Goal: Check status: Check status

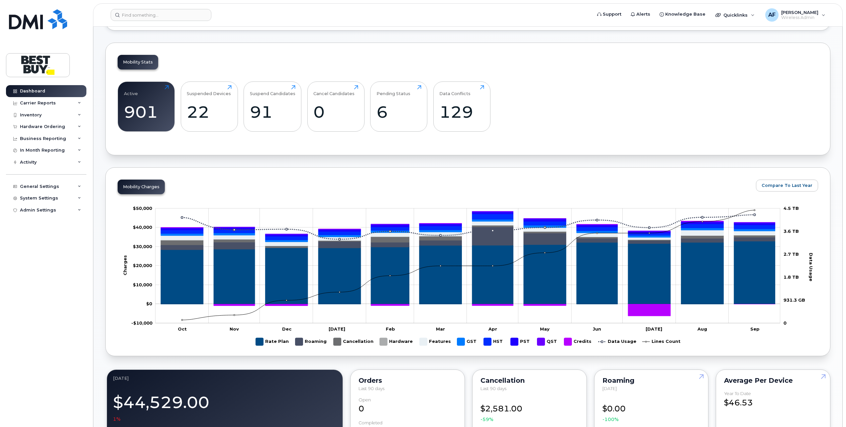
scroll to position [166, 0]
click at [229, 146] on div "Mobility Stats Active 901 Click to view more Suspended Devices 22 Click to view…" at bounding box center [467, 99] width 725 height 113
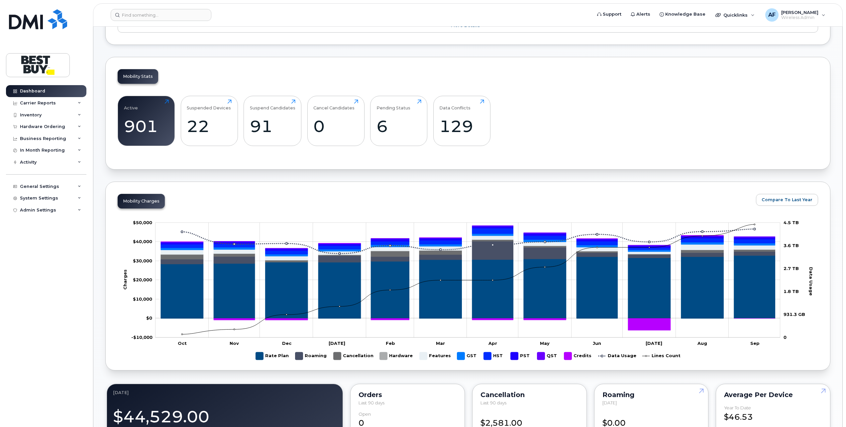
scroll to position [100, 0]
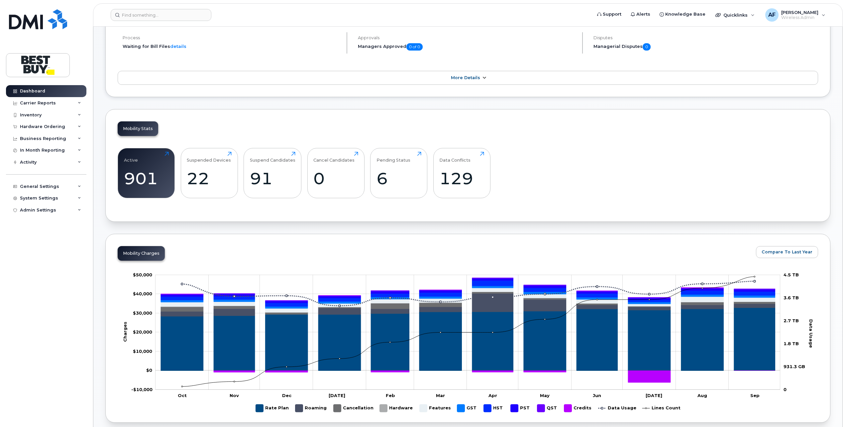
click at [477, 77] on span "More Details" at bounding box center [465, 77] width 29 height 5
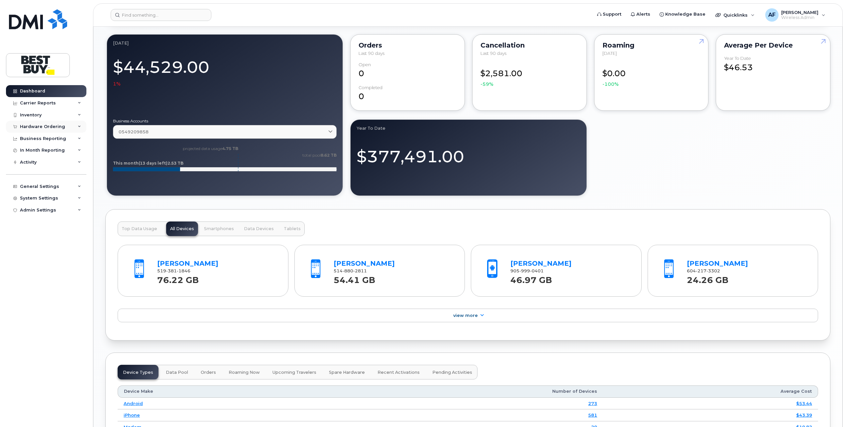
scroll to position [598, 0]
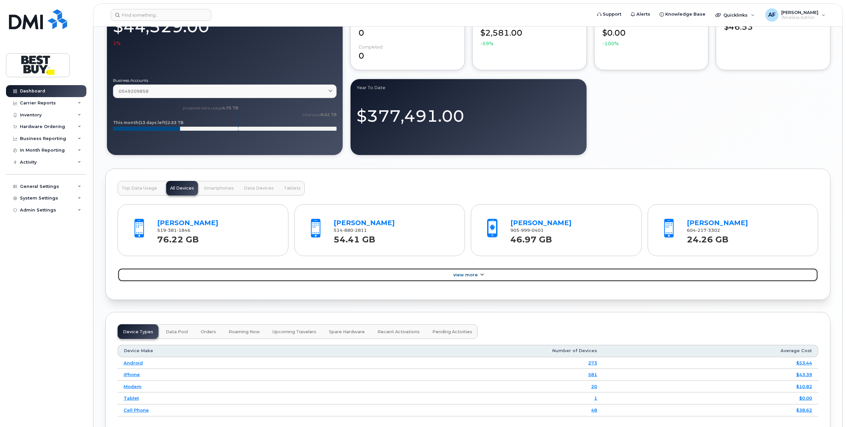
click at [462, 272] on span "View More" at bounding box center [465, 274] width 25 height 5
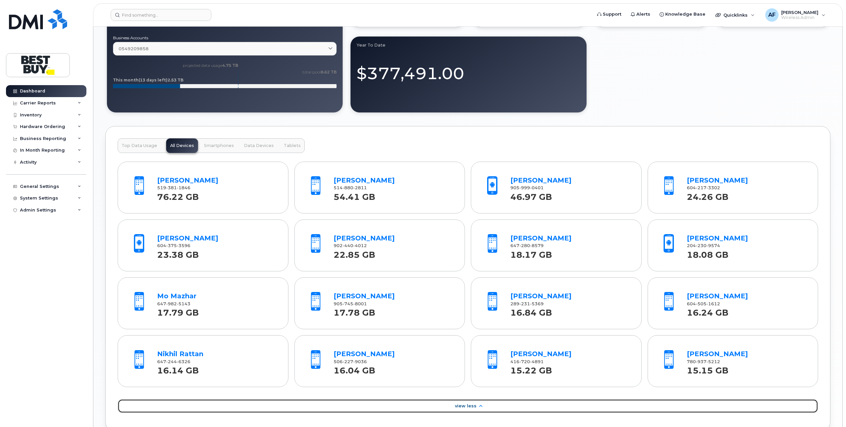
scroll to position [664, 0]
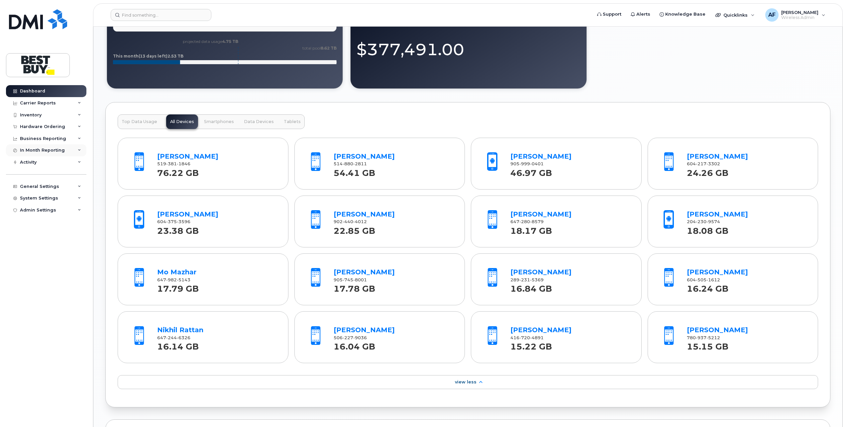
click at [28, 149] on div "In Month Reporting" at bounding box center [42, 149] width 45 height 5
click at [34, 161] on div "Data Usage" at bounding box center [36, 162] width 27 height 6
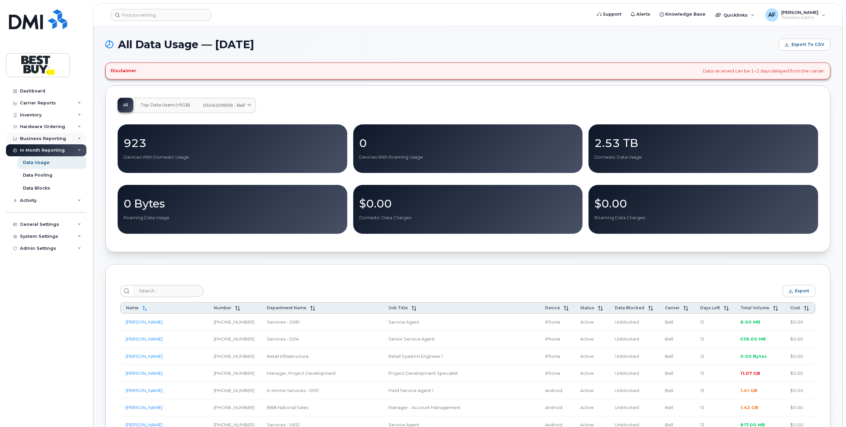
click at [37, 137] on div "Business Reporting" at bounding box center [43, 138] width 46 height 5
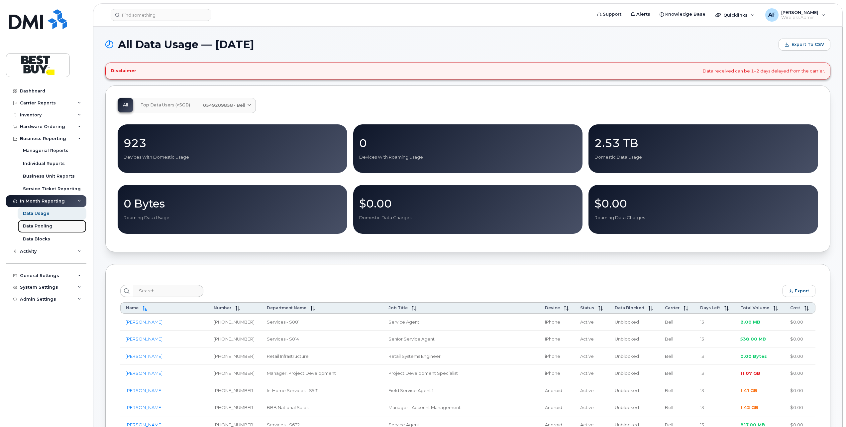
click at [29, 223] on div "Data Pooling" at bounding box center [38, 226] width 30 height 6
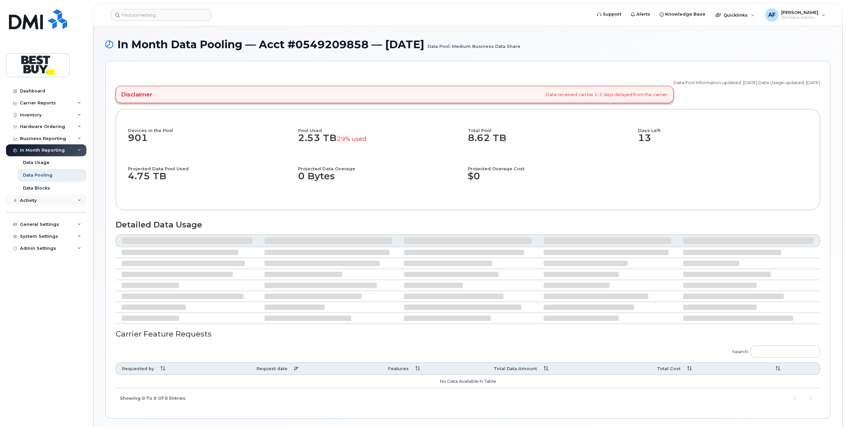
click at [41, 199] on div "Activity" at bounding box center [46, 200] width 80 height 12
